Goal: Answer question/provide support

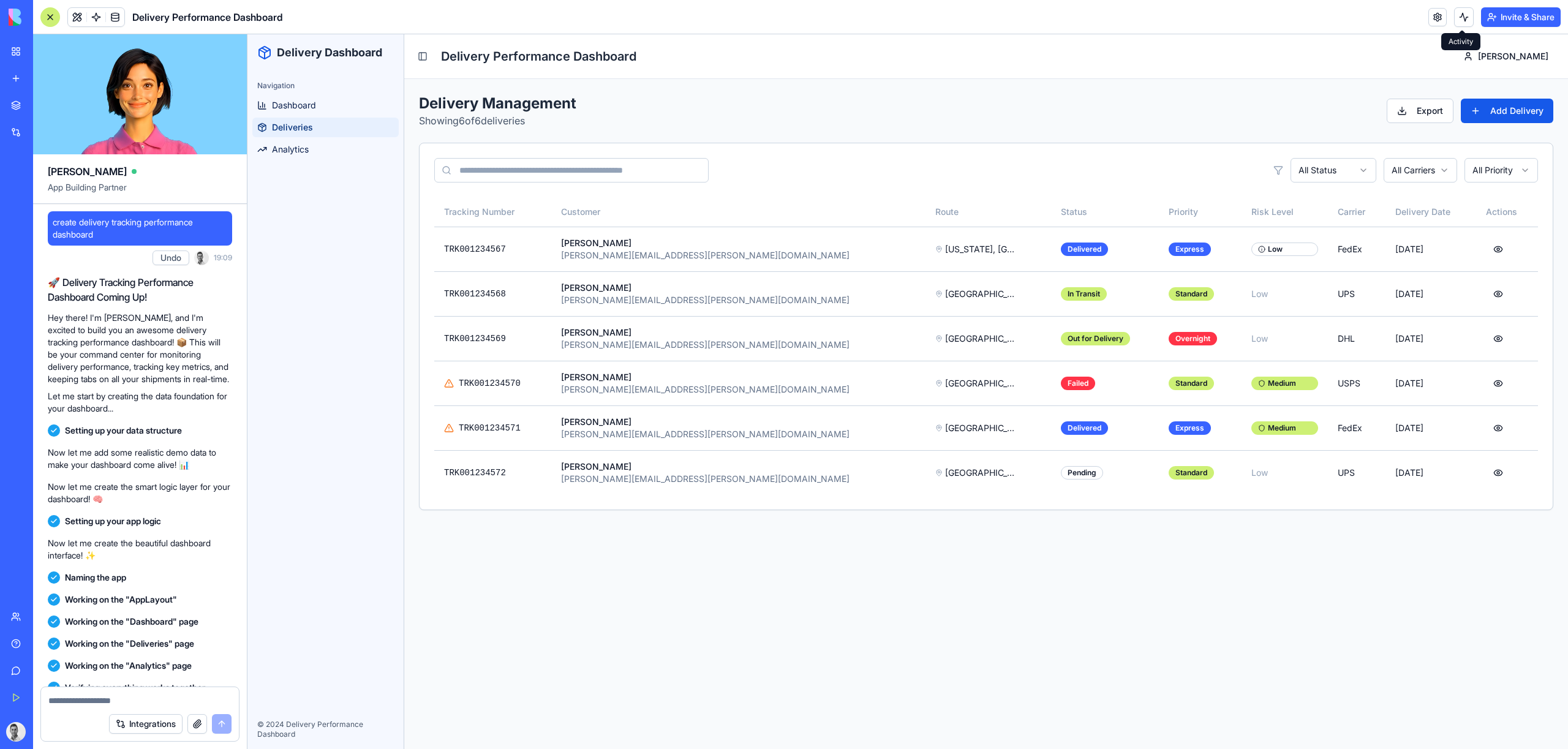
scroll to position [1573, 0]
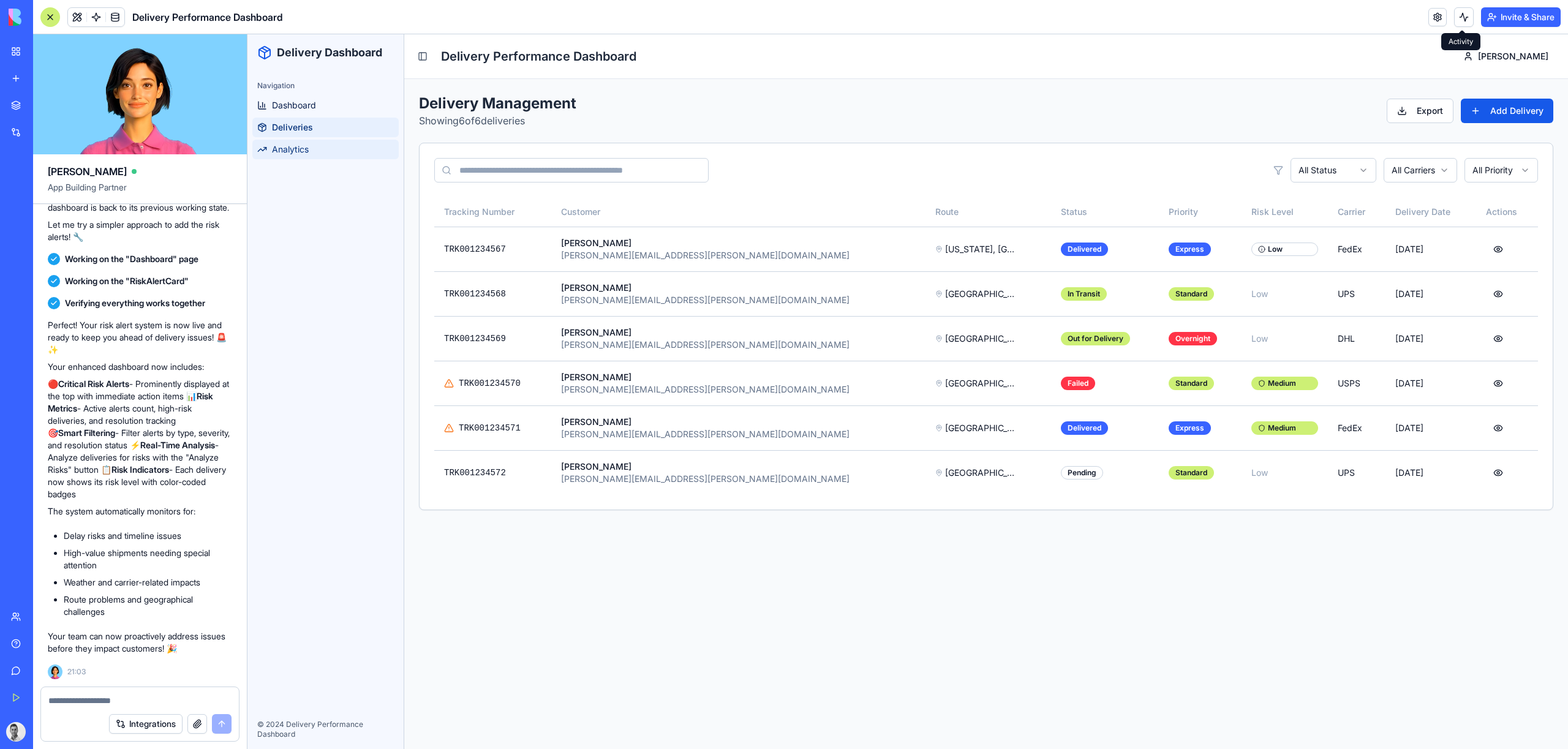
click at [328, 152] on link "Analytics" at bounding box center [325, 149] width 146 height 20
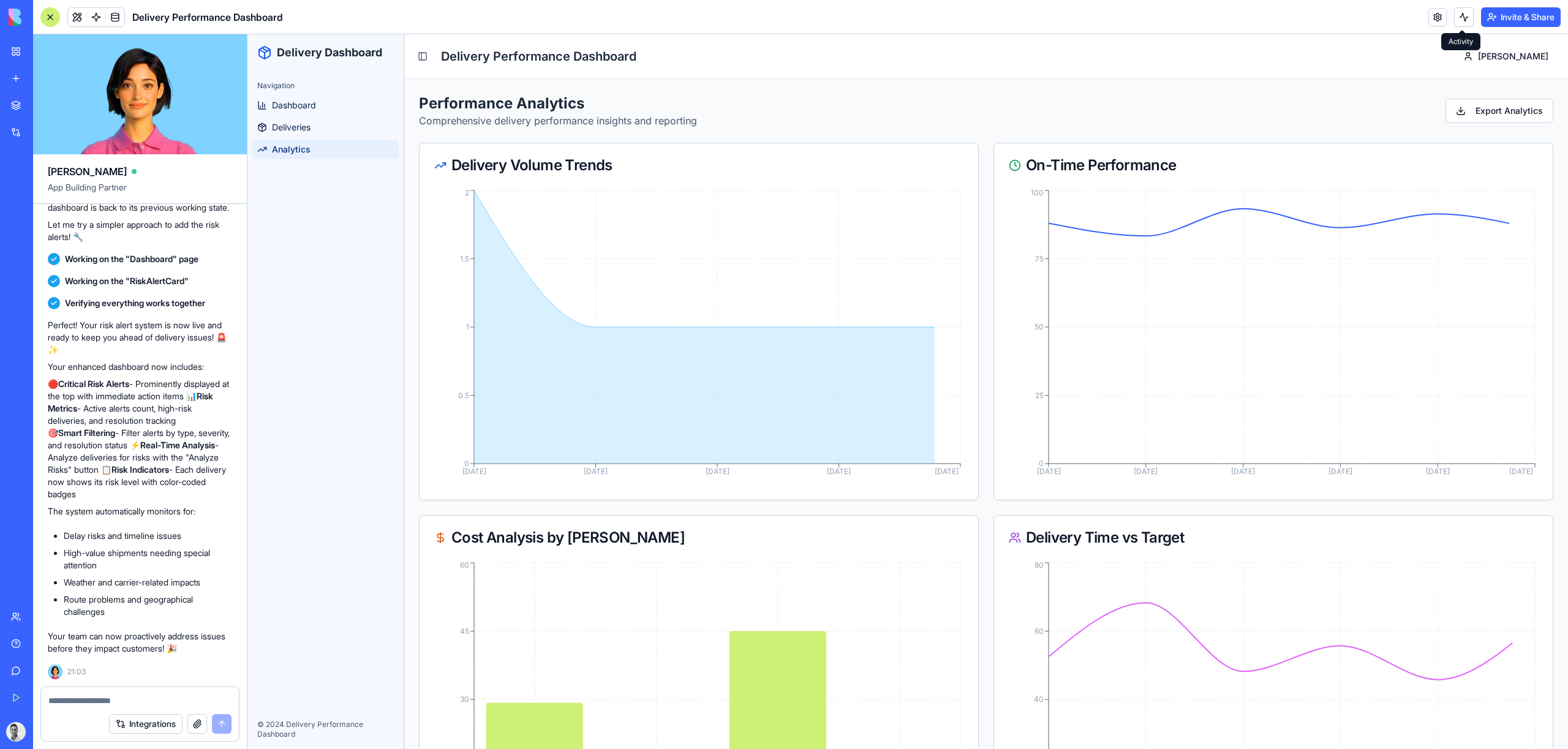
click at [301, 94] on div "Navigation" at bounding box center [325, 85] width 146 height 20
click at [314, 114] on link "Dashboard" at bounding box center [325, 105] width 146 height 20
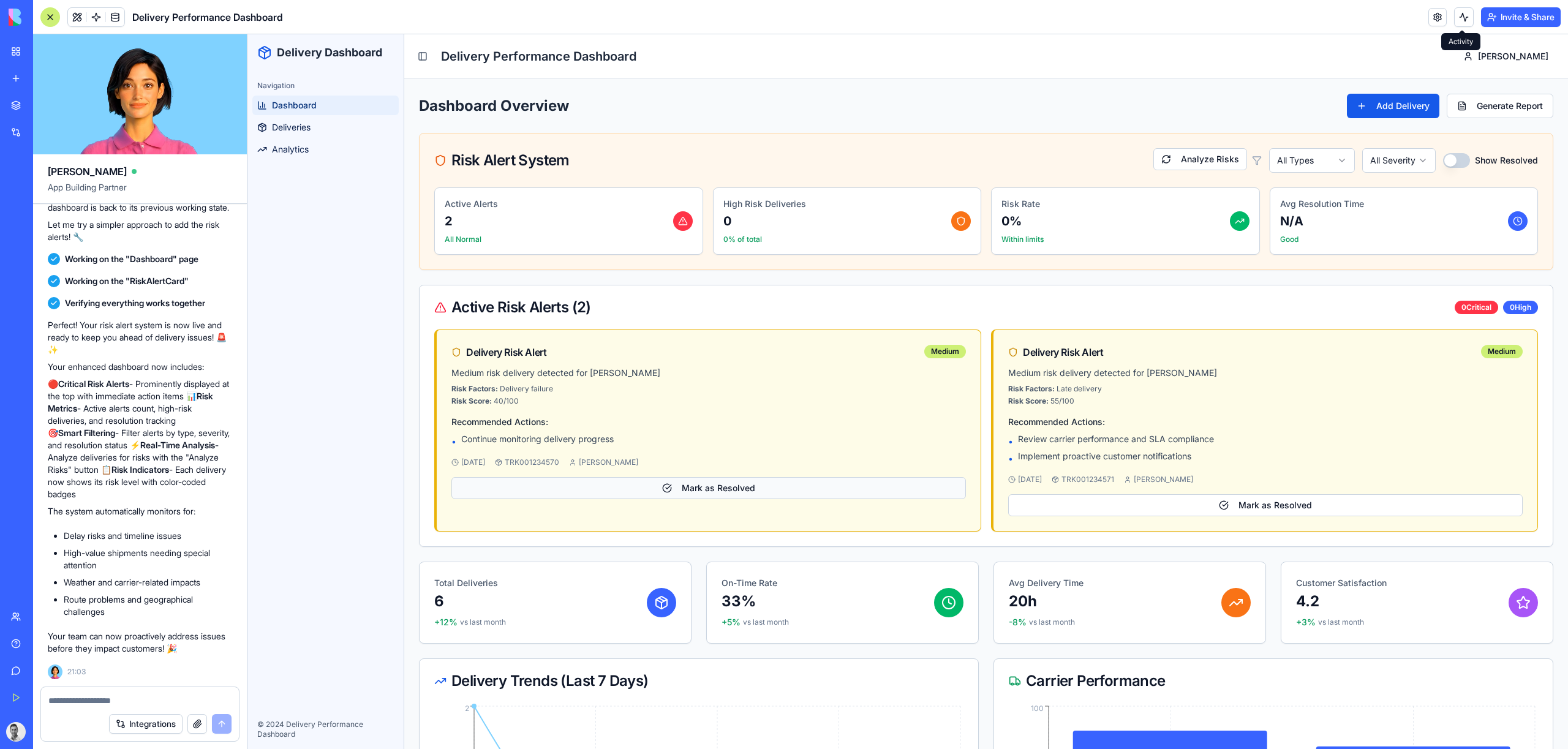
click at [707, 493] on button "Mark as Resolved" at bounding box center [708, 487] width 515 height 22
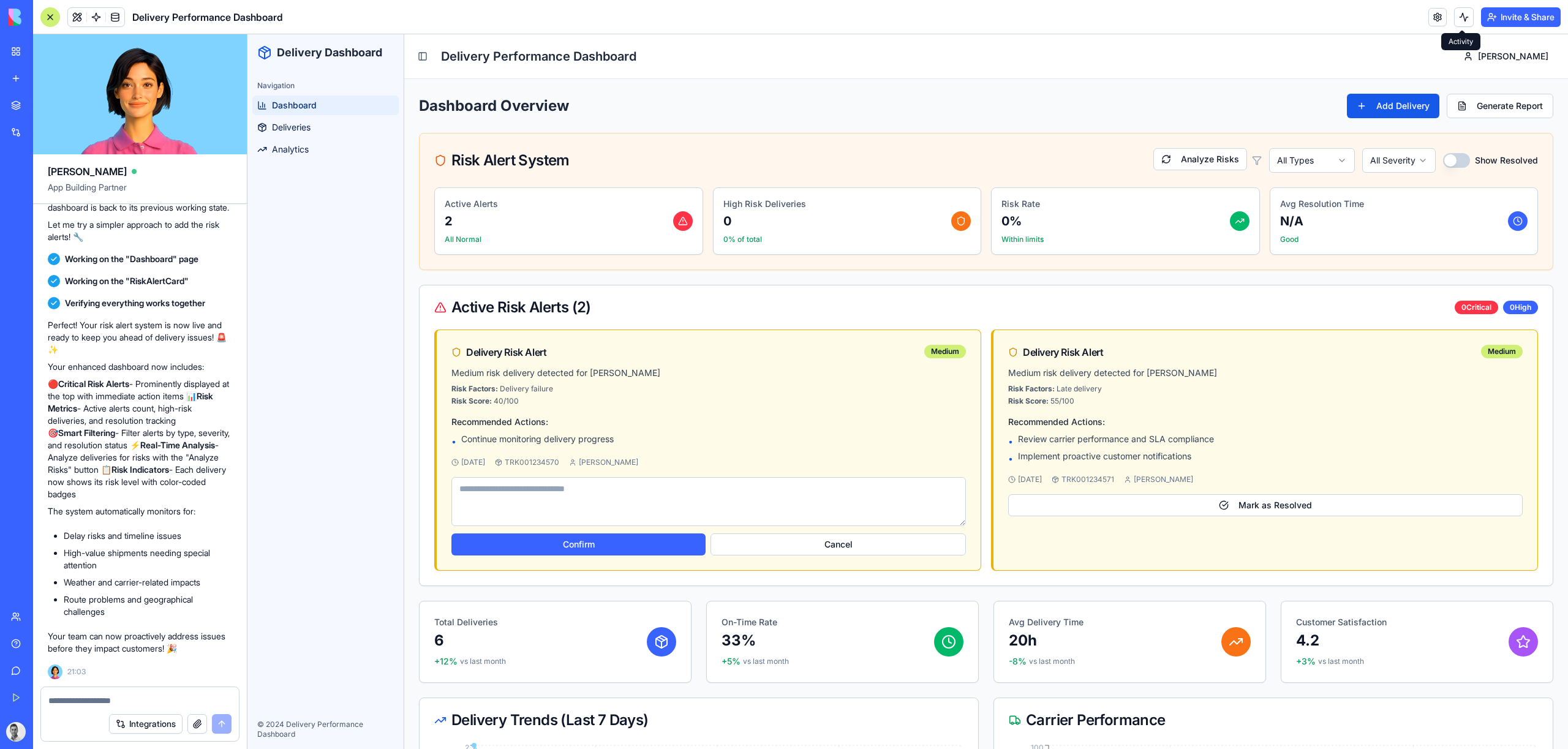
click at [747, 551] on button "Cancel" at bounding box center [837, 544] width 255 height 22
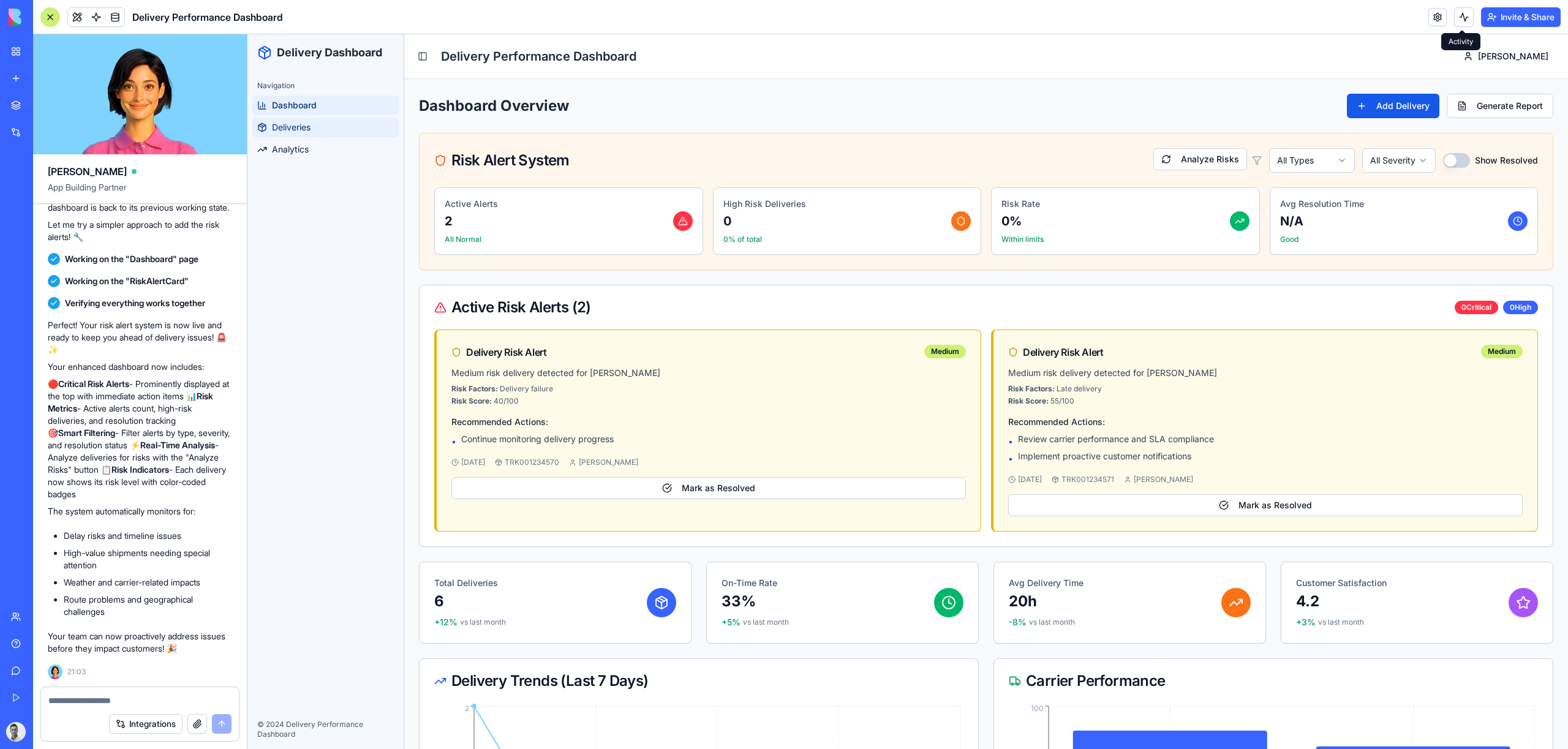
click at [293, 128] on span "Deliveries" at bounding box center [291, 127] width 39 height 12
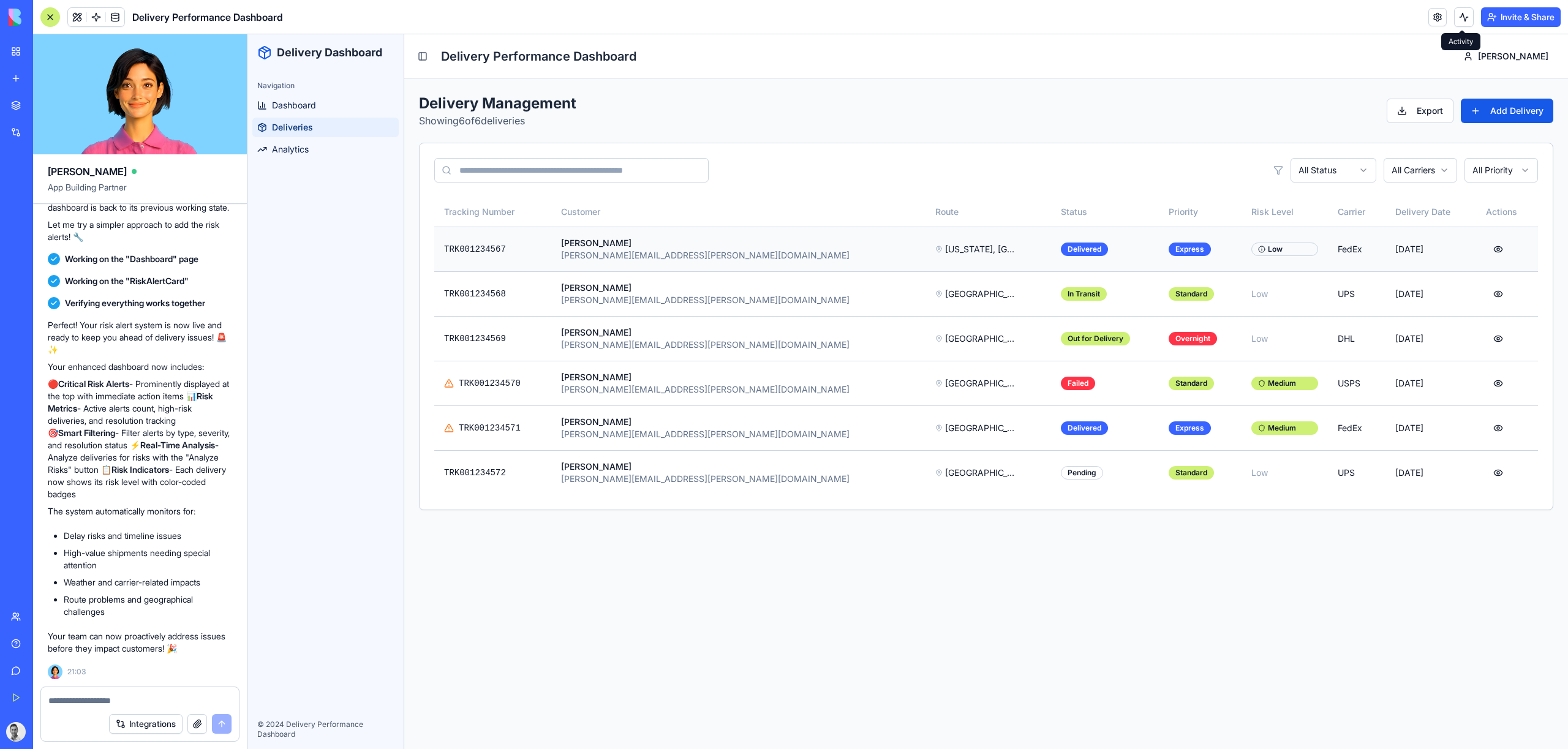
drag, startPoint x: 672, startPoint y: 229, endPoint x: 659, endPoint y: 240, distance: 17.0
click at [665, 233] on td "[PERSON_NAME] [PERSON_NAME][EMAIL_ADDRESS][PERSON_NAME][DOMAIN_NAME]" at bounding box center [738, 248] width 374 height 45
click at [659, 243] on div "[PERSON_NAME]" at bounding box center [738, 243] width 356 height 12
click at [128, 695] on div at bounding box center [139, 697] width 198 height 20
click at [129, 699] on textarea at bounding box center [139, 701] width 183 height 12
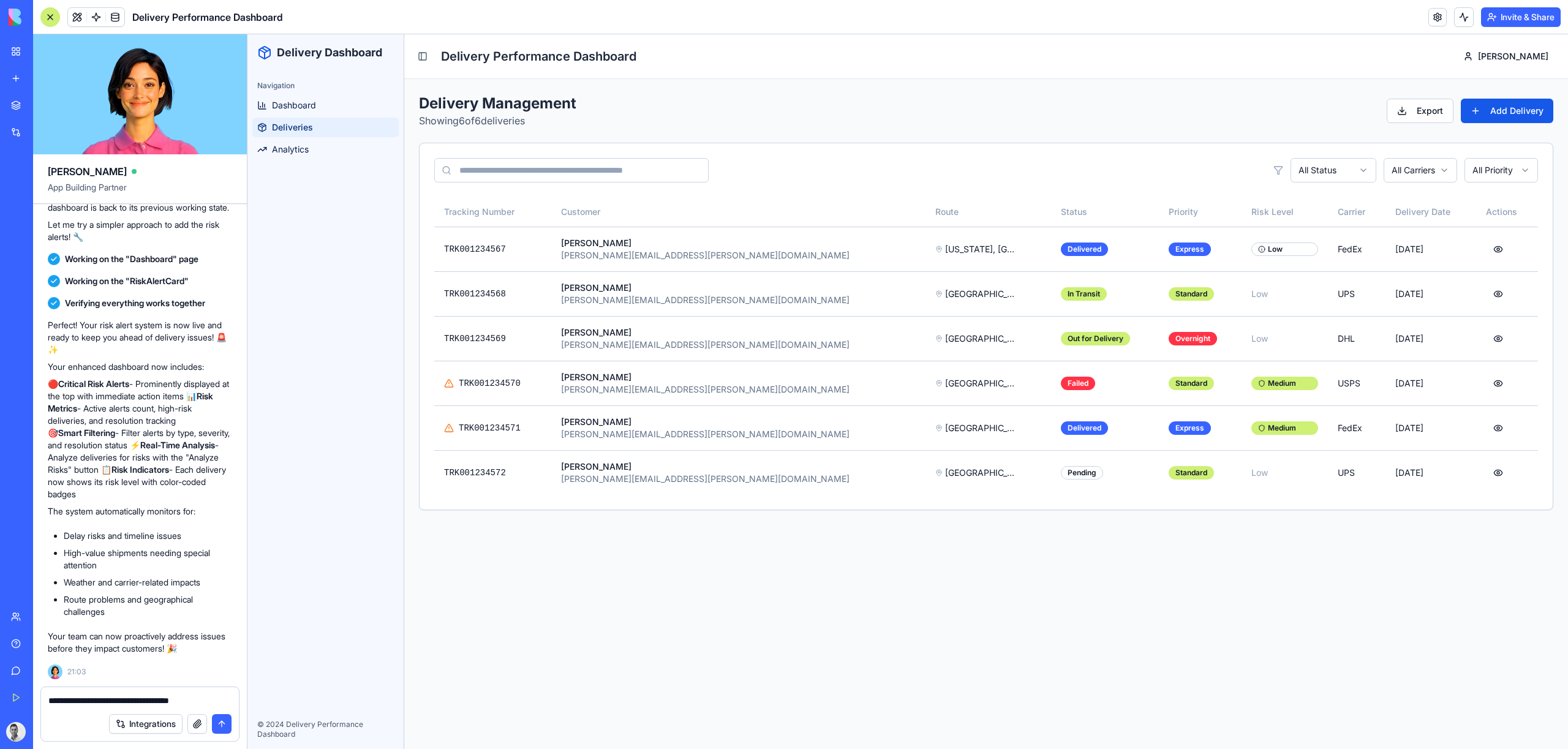
type textarea "**********"
